Goal: Task Accomplishment & Management: Manage account settings

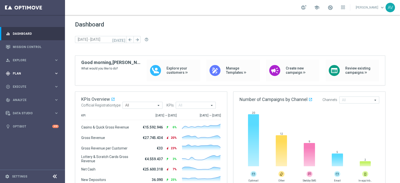
drag, startPoint x: 25, startPoint y: 69, endPoint x: 35, endPoint y: 73, distance: 9.8
click at [25, 69] on div "gps_fixed Plan keyboard_arrow_right" at bounding box center [32, 73] width 65 height 13
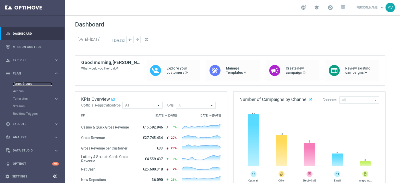
click at [24, 85] on link "Target Groups" at bounding box center [32, 84] width 39 height 4
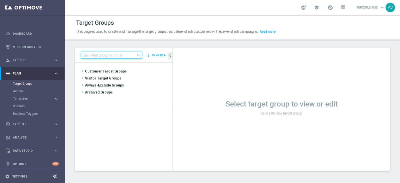
click at [96, 54] on input at bounding box center [111, 55] width 61 height 7
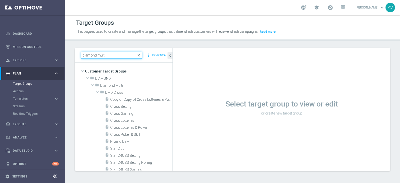
type input "diamond multi"
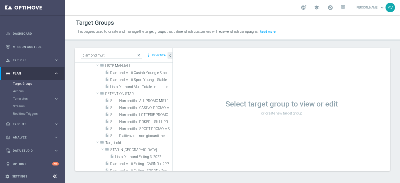
scroll to position [133, 0]
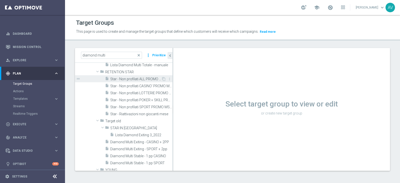
click at [130, 78] on span "Star - Non profilati ALL PROMO MS1 1M (3m)" at bounding box center [135, 79] width 51 height 4
click at [141, 76] on div "insert_drive_file Star - Non profilati ALL PROMO MS1 1M (3m)" at bounding box center [133, 78] width 56 height 7
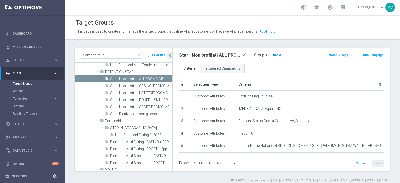
click at [276, 54] on span "Show" at bounding box center [277, 56] width 8 height 4
click at [275, 54] on span "360" at bounding box center [276, 56] width 6 height 5
click at [128, 113] on span "Star - Riattivazioni non giocanti mese" at bounding box center [135, 114] width 51 height 4
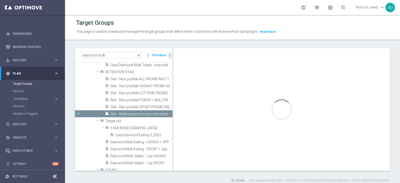
checkbox input "false"
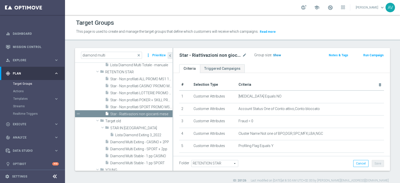
click at [274, 55] on span "Show" at bounding box center [277, 56] width 8 height 4
click at [274, 54] on span "25" at bounding box center [275, 56] width 5 height 5
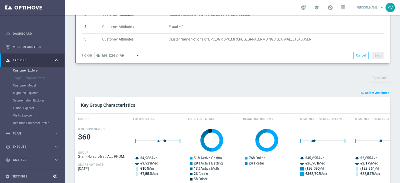
scroll to position [120, 0]
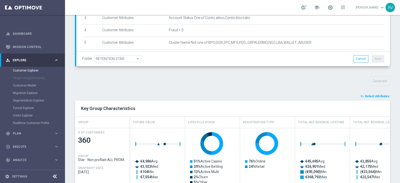
click at [366, 96] on span "Select Attributes" at bounding box center [377, 97] width 25 height 4
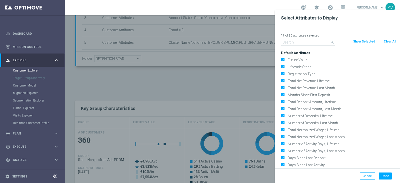
click at [305, 42] on input "text" at bounding box center [308, 42] width 54 height 7
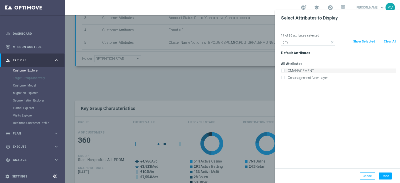
type input "cm"
click at [297, 71] on label "CMANAGEMENT" at bounding box center [341, 71] width 110 height 5
click at [284, 71] on input "CMANAGEMENT" at bounding box center [282, 71] width 3 height 3
checkbox input "true"
click at [386, 175] on button "Done" at bounding box center [385, 176] width 13 height 7
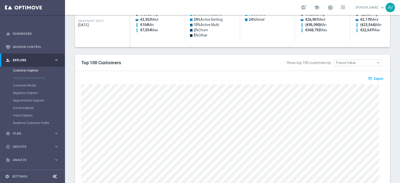
scroll to position [272, 0]
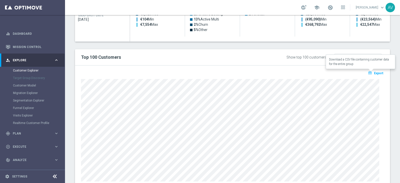
click at [374, 72] on span "Export" at bounding box center [378, 74] width 9 height 4
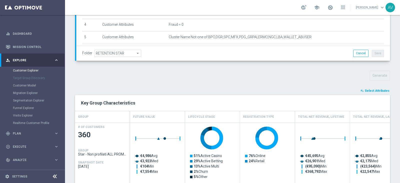
scroll to position [0, 0]
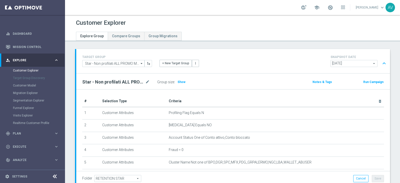
click at [366, 79] on button "Run Campaign" at bounding box center [373, 82] width 21 height 6
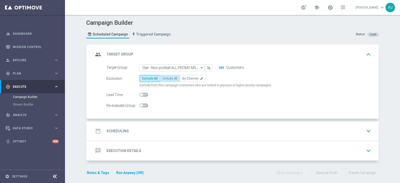
click at [164, 77] on span "Include All" at bounding box center [170, 79] width 15 height 4
click at [164, 78] on input "Include All" at bounding box center [164, 79] width 3 height 3
radio input "true"
click at [94, 54] on icon "group" at bounding box center [98, 54] width 9 height 9
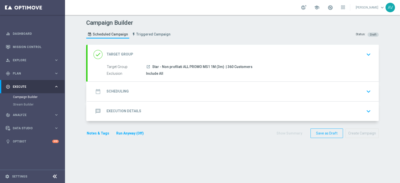
click at [95, 89] on icon "date_range" at bounding box center [98, 91] width 9 height 9
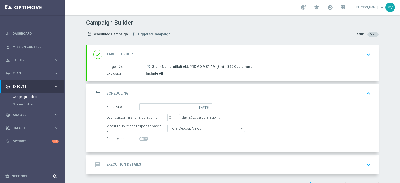
click at [205, 106] on icon "[DATE]" at bounding box center [205, 107] width 15 height 6
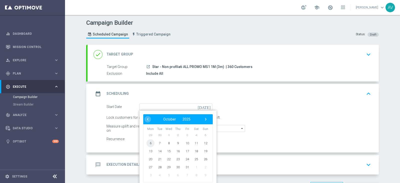
click at [149, 144] on span "6" at bounding box center [151, 143] width 8 height 8
type input "06 Oct 2025"
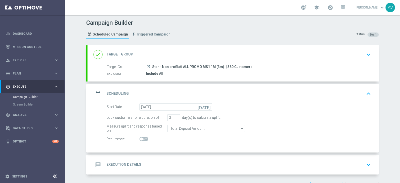
click at [99, 94] on icon "date_range" at bounding box center [98, 93] width 9 height 9
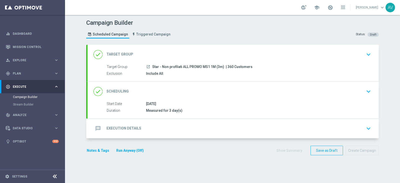
click at [94, 126] on icon "message" at bounding box center [98, 128] width 9 height 9
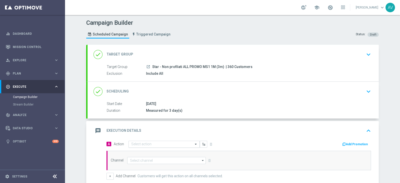
click at [146, 142] on input "text" at bounding box center [159, 144] width 56 height 4
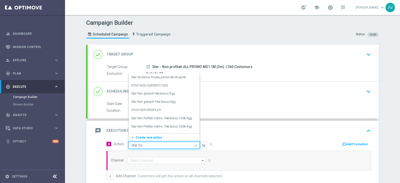
type input "star non"
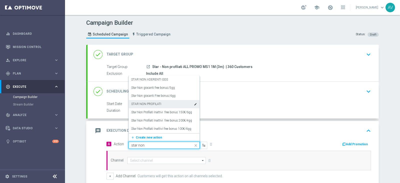
click at [160, 105] on div "STAR NON PROFILATI edit" at bounding box center [164, 104] width 66 height 8
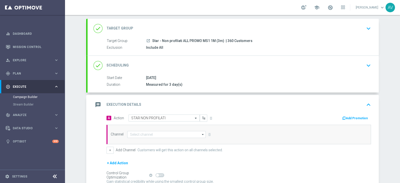
scroll to position [75, 0]
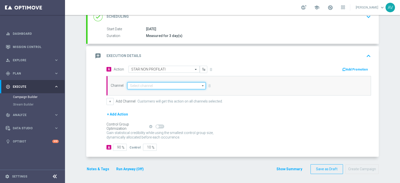
click at [129, 84] on input at bounding box center [166, 85] width 79 height 7
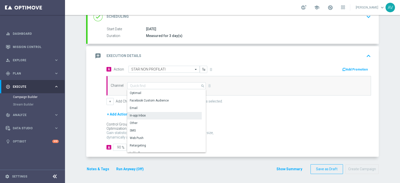
click at [144, 113] on div "In-app Inbox" at bounding box center [164, 115] width 75 height 7
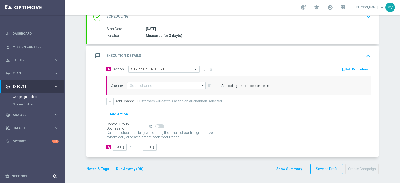
type input "In-app Inbox"
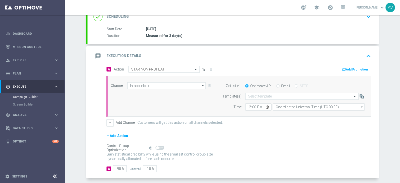
click at [277, 86] on div "Email" at bounding box center [283, 86] width 14 height 5
click at [276, 85] on input "Email" at bounding box center [277, 86] width 3 height 3
radio input "true"
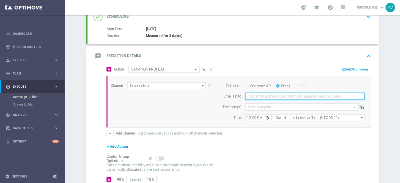
click at [267, 97] on input "email" at bounding box center [305, 96] width 120 height 7
type input "alessandro.vania@sisal.it"
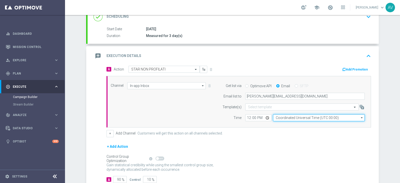
click at [305, 117] on input "Coordinated Universal Time (UTC 00:00)" at bounding box center [319, 117] width 92 height 7
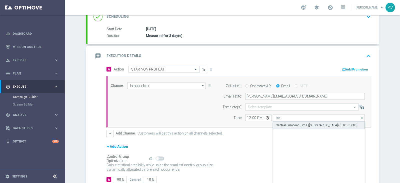
click at [308, 122] on div "Central European Time (Berlin) (UTC +02:00)" at bounding box center [319, 126] width 92 height 8
type input "Central European Time (Berlin) (UTC +02:00)"
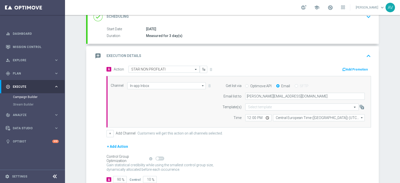
scroll to position [107, 0]
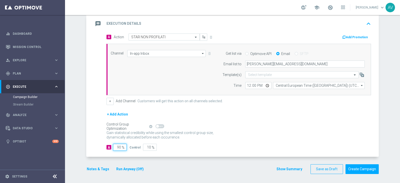
click at [118, 147] on input "90" at bounding box center [120, 147] width 14 height 7
type input "0"
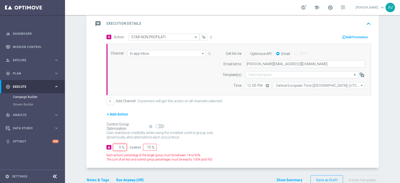
type input "100"
type input "10"
type input "90"
type input "100"
type input "0"
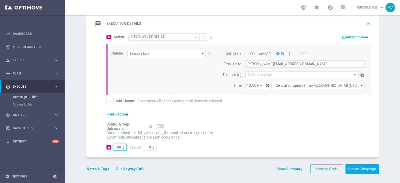
type input "100"
click at [95, 23] on icon "message" at bounding box center [98, 23] width 9 height 9
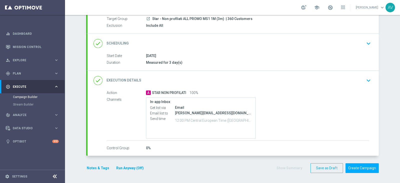
scroll to position [48, 0]
click at [95, 168] on button "Notes & Tags" at bounding box center [98, 169] width 24 height 6
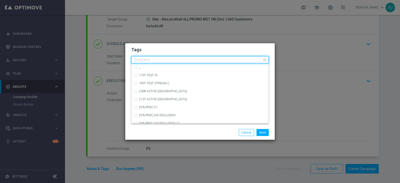
click at [153, 59] on input "text" at bounding box center [198, 60] width 128 height 4
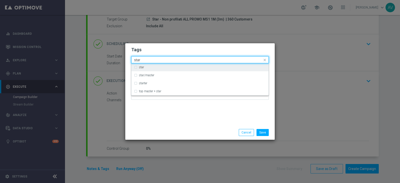
click at [138, 65] on div "star" at bounding box center [200, 67] width 132 height 8
type input "star"
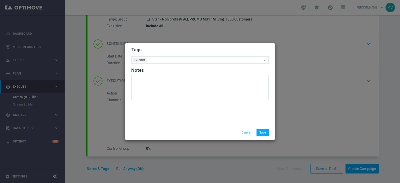
click at [183, 121] on div "Tags Add a new tag × star Notes" at bounding box center [200, 84] width 150 height 82
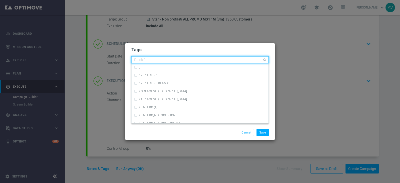
click at [170, 62] on input "text" at bounding box center [198, 60] width 128 height 4
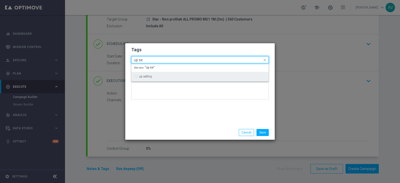
click at [140, 75] on label "up selling" at bounding box center [145, 76] width 13 height 3
type input "up se"
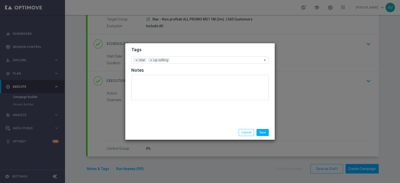
click at [183, 113] on div "Tags Add a new tag × star × up selling Notes" at bounding box center [200, 84] width 150 height 82
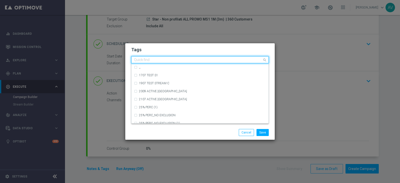
click at [193, 61] on input "text" at bounding box center [198, 60] width 128 height 4
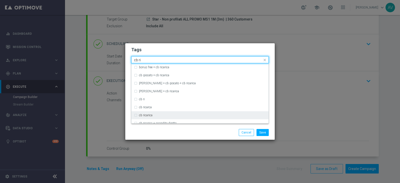
click at [152, 114] on label "cb ricarica" at bounding box center [146, 115] width 14 height 3
type input "cb ri"
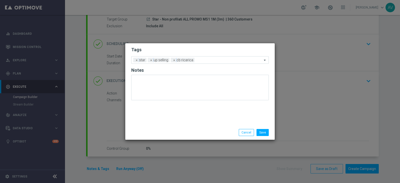
click at [188, 126] on div "Save Cancel" at bounding box center [200, 132] width 150 height 15
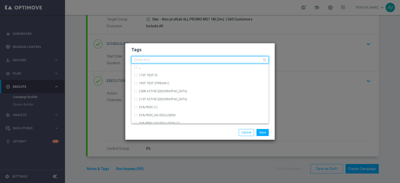
click at [201, 61] on input "text" at bounding box center [198, 60] width 128 height 4
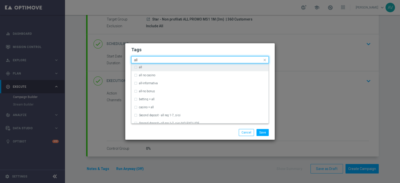
click at [176, 66] on div "all" at bounding box center [202, 67] width 127 height 3
type input "all"
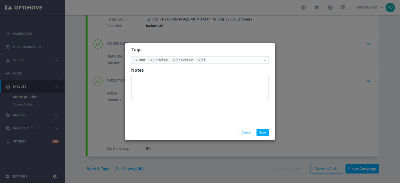
click at [215, 134] on div "Save Cancel" at bounding box center [224, 132] width 97 height 7
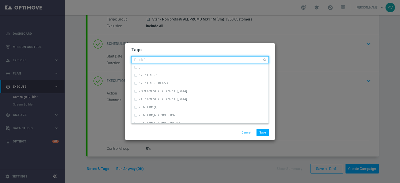
click at [230, 60] on input "text" at bounding box center [198, 60] width 128 height 4
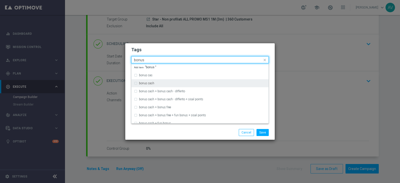
click at [154, 84] on div "bonus cash" at bounding box center [202, 83] width 127 height 3
type input "bonus"
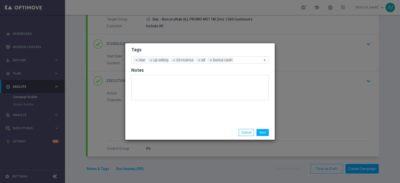
click at [195, 129] on div "Save Cancel" at bounding box center [224, 132] width 97 height 7
click at [266, 131] on button "Save" at bounding box center [263, 132] width 12 height 7
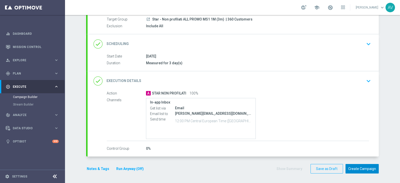
click at [362, 167] on button "Create Campaign" at bounding box center [362, 169] width 33 height 10
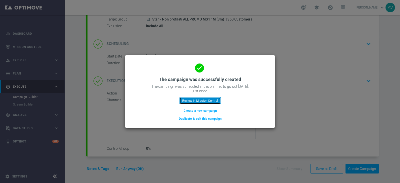
click at [212, 101] on button "Review in Mission Control" at bounding box center [200, 100] width 41 height 7
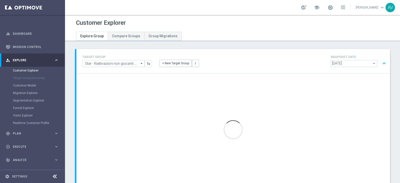
click at [251, 51] on div "TARGET GROUP Star - Riattivazioni non giocanti mese Star - Riattivazioni non gi…" at bounding box center [233, 61] width 314 height 24
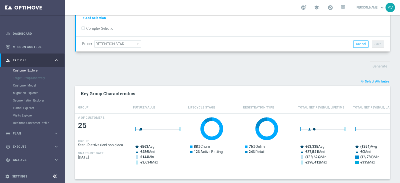
scroll to position [126, 0]
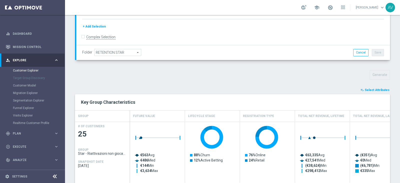
click at [377, 89] on span "Select Attributes" at bounding box center [377, 90] width 25 height 4
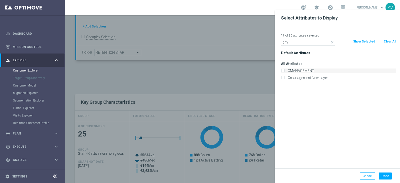
type input "cm"
click at [293, 69] on label "CMANAGEMENT" at bounding box center [341, 71] width 110 height 5
click at [284, 70] on input "CMANAGEMENT" at bounding box center [282, 71] width 3 height 3
checkbox input "true"
click at [385, 174] on button "Done" at bounding box center [385, 176] width 13 height 7
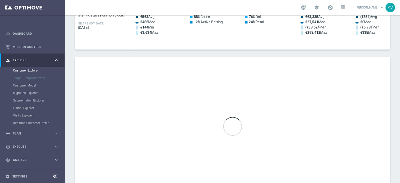
scroll to position [257, 0]
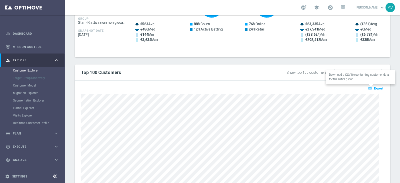
click at [374, 87] on span "Export" at bounding box center [378, 89] width 9 height 4
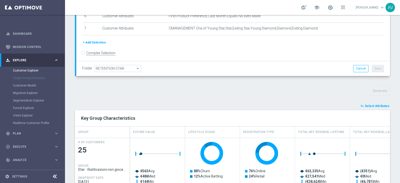
scroll to position [12, 0]
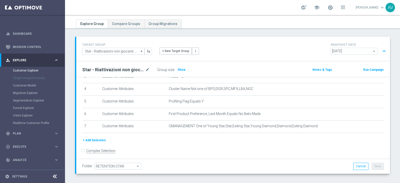
click at [364, 68] on button "Run Campaign" at bounding box center [373, 70] width 21 height 6
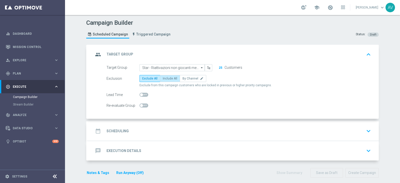
click at [168, 79] on span "Include All" at bounding box center [170, 79] width 15 height 4
click at [166, 79] on input "Include All" at bounding box center [164, 79] width 3 height 3
radio input "true"
click at [94, 54] on icon "group" at bounding box center [98, 54] width 9 height 9
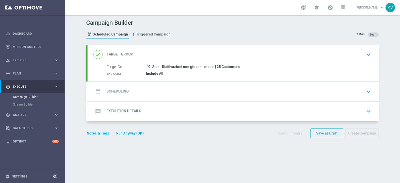
click at [94, 88] on icon "date_range" at bounding box center [98, 91] width 9 height 9
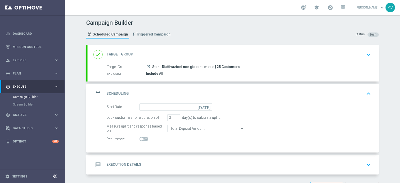
click at [96, 94] on icon "date_range" at bounding box center [98, 93] width 9 height 9
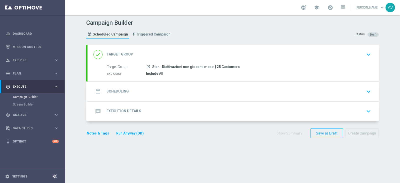
click at [94, 87] on icon "date_range" at bounding box center [98, 91] width 9 height 9
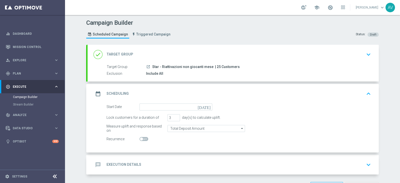
click at [205, 105] on icon "[DATE]" at bounding box center [205, 107] width 15 height 6
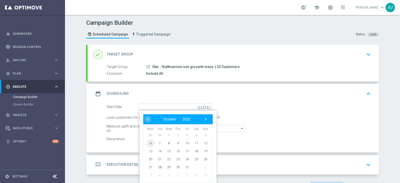
click at [149, 142] on span "6" at bounding box center [151, 143] width 8 height 8
type input "06 Oct 2025"
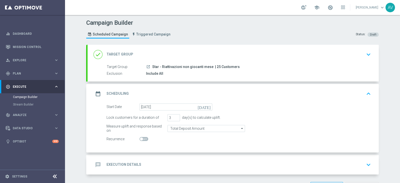
click at [97, 90] on icon "date_range" at bounding box center [98, 93] width 9 height 9
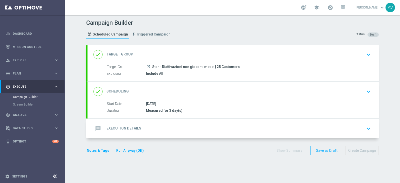
click at [95, 125] on icon "message" at bounding box center [98, 128] width 9 height 9
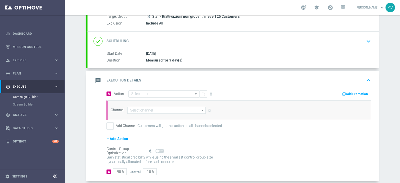
scroll to position [49, 0]
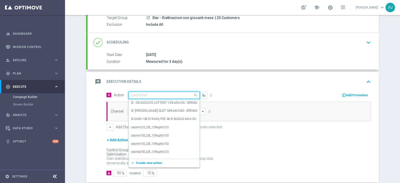
click at [136, 94] on input "text" at bounding box center [159, 95] width 56 height 4
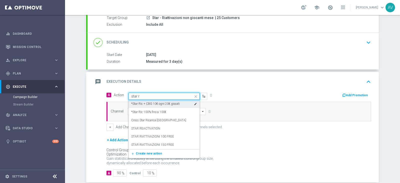
type input "star re"
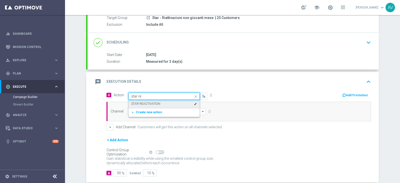
click at [152, 103] on label "STAR REACTIVATION" at bounding box center [145, 104] width 29 height 4
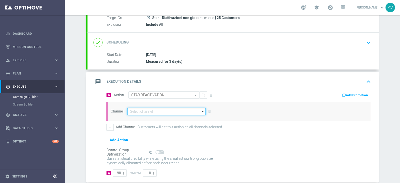
click at [149, 111] on input at bounding box center [166, 111] width 79 height 7
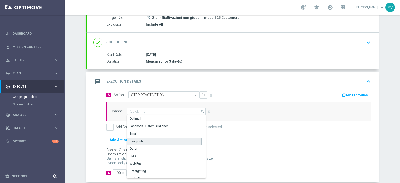
click at [129, 138] on div "In-app Inbox" at bounding box center [164, 142] width 75 height 8
type input "In-app Inbox"
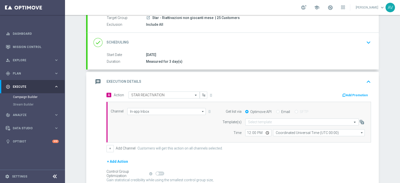
click at [276, 111] on input "Email" at bounding box center [277, 112] width 3 height 3
radio input "true"
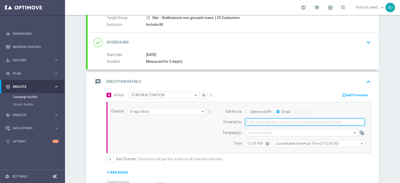
click at [255, 123] on input "email" at bounding box center [305, 122] width 120 height 7
type input "alessandro.vania@sisal.it"
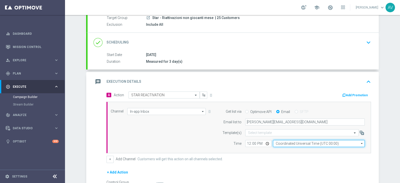
click at [296, 144] on input "Coordinated Universal Time (UTC 00:00)" at bounding box center [319, 143] width 92 height 7
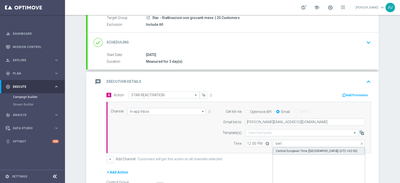
click at [303, 149] on div "Central European Time (Berlin) (UTC +02:00)" at bounding box center [317, 151] width 82 height 5
type input "Central European Time (Berlin) (UTC +02:00)"
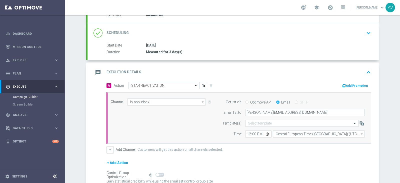
scroll to position [107, 0]
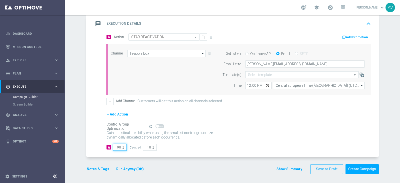
click at [119, 148] on input "90" at bounding box center [120, 147] width 14 height 7
type input "9"
type input "91"
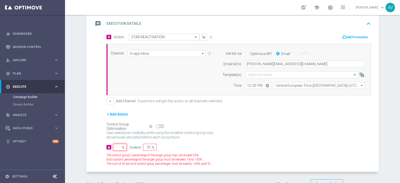
type input "100"
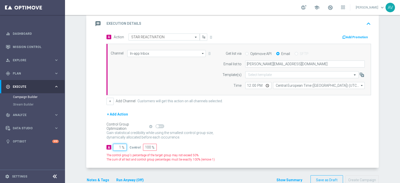
type input "10"
type input "90"
type input "100"
type input "0"
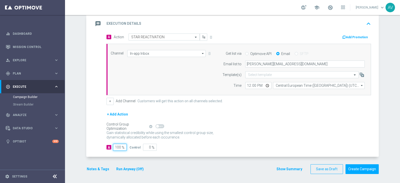
type input "100"
click at [94, 23] on icon "message" at bounding box center [98, 23] width 9 height 9
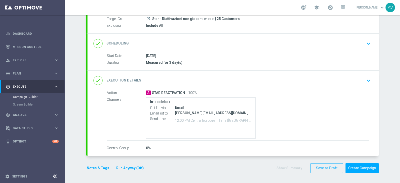
scroll to position [48, 0]
click at [91, 169] on button "Notes & Tags" at bounding box center [98, 169] width 24 height 6
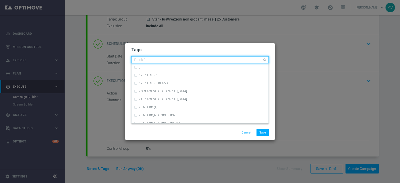
click at [183, 60] on input "text" at bounding box center [198, 60] width 128 height 4
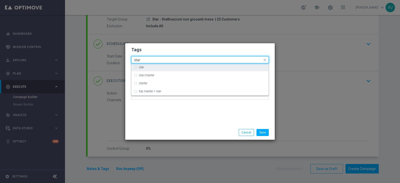
click at [152, 69] on div "star" at bounding box center [200, 67] width 132 height 8
type input "star"
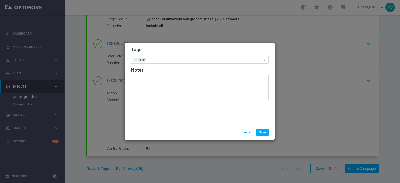
click at [188, 113] on div "Tags Add a new tag × star Notes" at bounding box center [200, 84] width 150 height 82
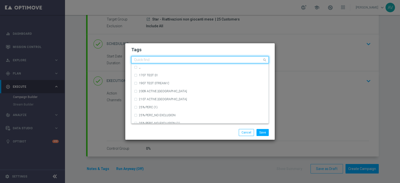
click at [179, 60] on input "text" at bounding box center [198, 60] width 128 height 4
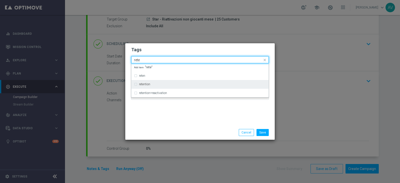
click at [150, 84] on label "retention" at bounding box center [144, 84] width 11 height 3
type input "rete"
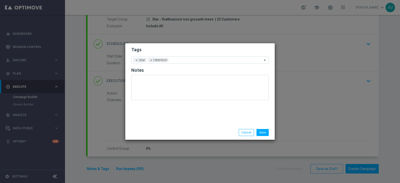
click at [193, 110] on div "Tags Add a new tag × star × retention Notes" at bounding box center [200, 84] width 150 height 82
click at [151, 59] on span "×" at bounding box center [151, 60] width 5 height 5
click at [157, 60] on input "text" at bounding box center [206, 60] width 114 height 4
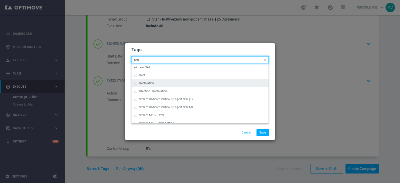
click at [159, 84] on div "reactivation" at bounding box center [202, 83] width 127 height 3
type input "rea"
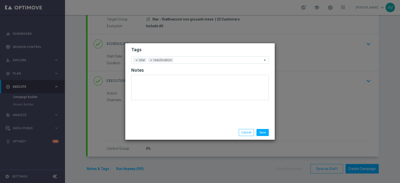
click at [204, 133] on div "Save Cancel" at bounding box center [224, 132] width 97 height 7
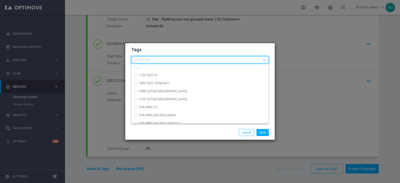
click at [194, 63] on div "Quick find × star × reactivation" at bounding box center [200, 59] width 138 height 7
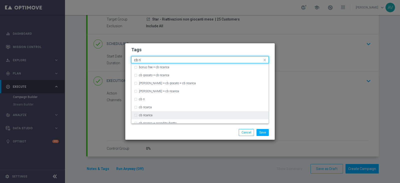
click at [149, 114] on label "cb ricarica" at bounding box center [146, 115] width 14 height 3
type input "cb ri"
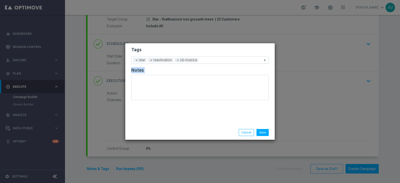
drag, startPoint x: 180, startPoint y: 133, endPoint x: 207, endPoint y: 58, distance: 79.4
click at [207, 58] on div "Tags Add a new tag × star × reactivation × cb ricarica Notes Save Cancel" at bounding box center [200, 91] width 150 height 97
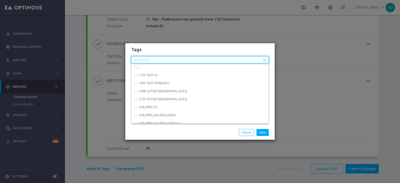
click at [207, 58] on input "text" at bounding box center [198, 60] width 128 height 4
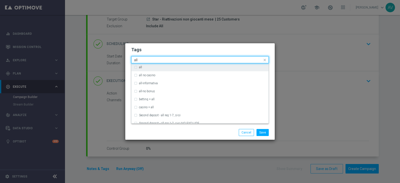
click at [179, 66] on div "all" at bounding box center [202, 67] width 127 height 3
type input "all"
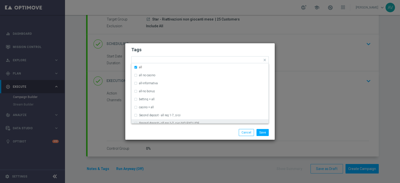
click at [207, 132] on div "Save Cancel" at bounding box center [224, 132] width 97 height 7
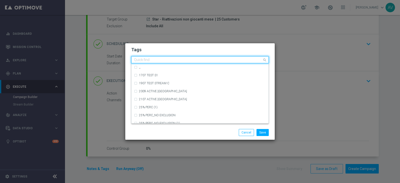
click at [218, 62] on input "text" at bounding box center [198, 60] width 128 height 4
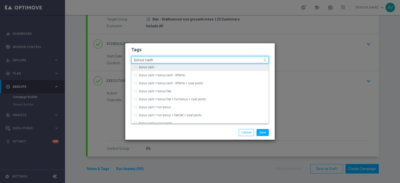
click at [156, 67] on div "bonus cash" at bounding box center [202, 67] width 127 height 3
type input "bonus cash"
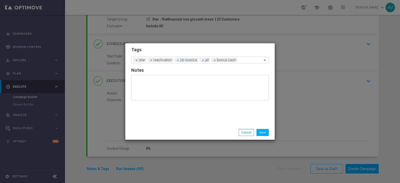
click at [216, 133] on div "Save Cancel" at bounding box center [224, 132] width 97 height 7
click at [260, 133] on button "Save" at bounding box center [263, 132] width 12 height 7
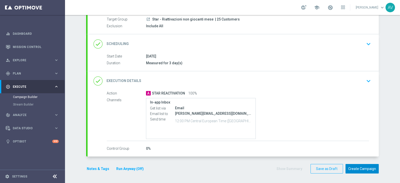
click at [358, 168] on button "Create Campaign" at bounding box center [362, 169] width 33 height 10
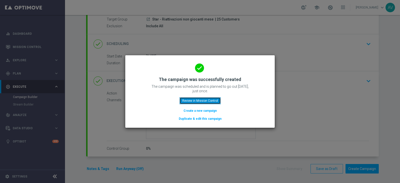
click at [211, 99] on button "Review in Mission Control" at bounding box center [200, 100] width 41 height 7
